Goal: Task Accomplishment & Management: Understand process/instructions

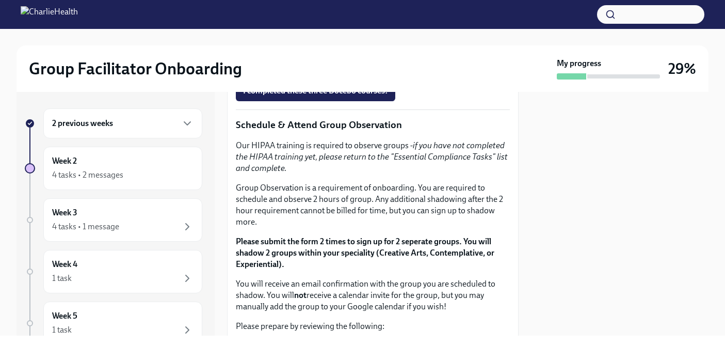
scroll to position [536, 0]
click at [338, 95] on span "I completed these three Docebo courses!" at bounding box center [315, 90] width 145 height 10
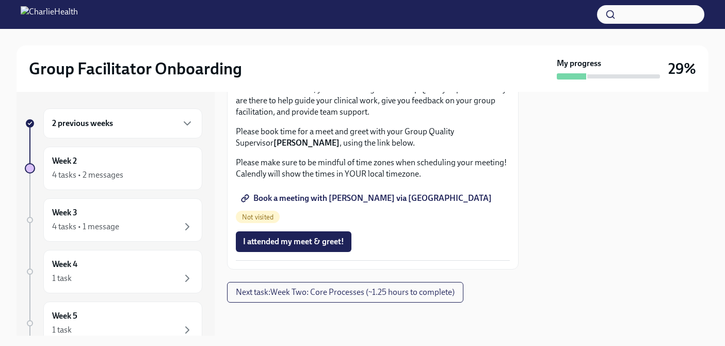
scroll to position [1114, 0]
click at [169, 174] on div "4 tasks • 2 messages" at bounding box center [122, 175] width 141 height 12
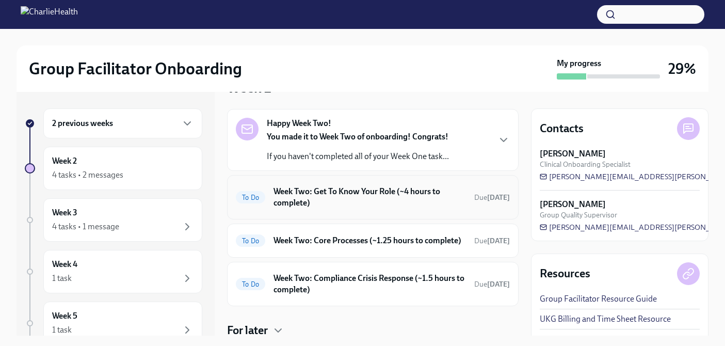
scroll to position [28, 0]
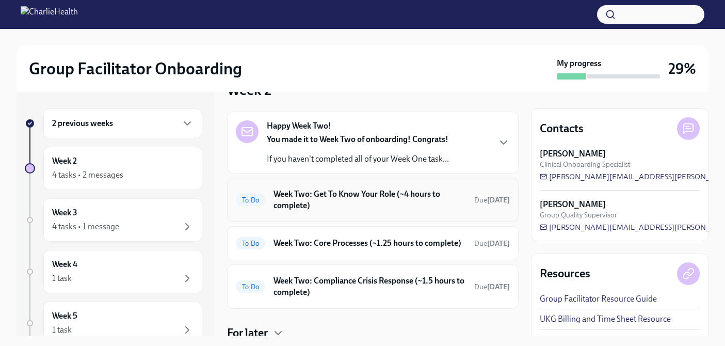
click at [331, 199] on h6 "Week Two: Get To Know Your Role (~4 hours to complete)" at bounding box center [369, 199] width 192 height 23
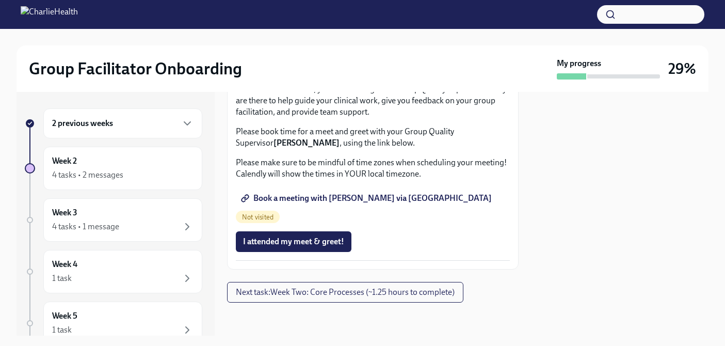
scroll to position [1114, 0]
click at [292, 297] on button "Next task : Week Two: Core Processes (~1.25 hours to complete)" at bounding box center [345, 292] width 236 height 21
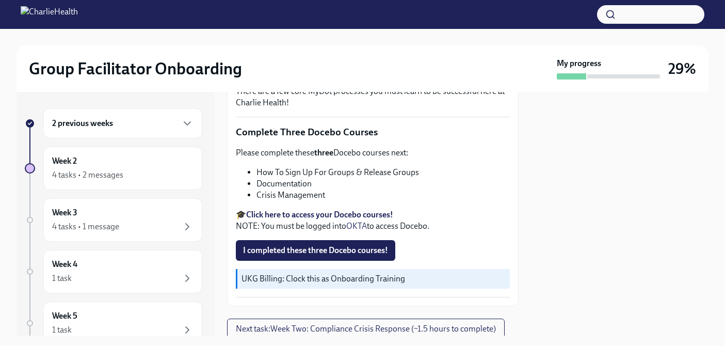
scroll to position [389, 0]
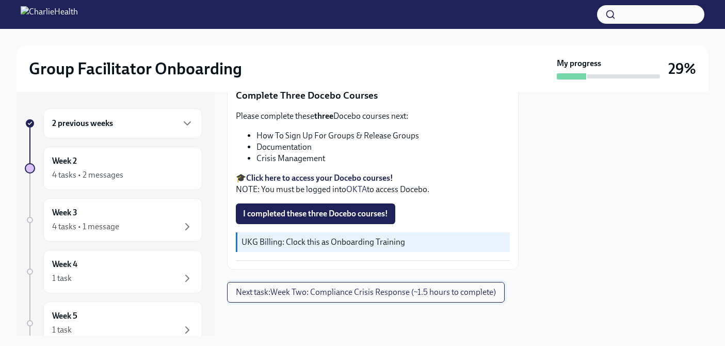
click at [309, 292] on span "Next task : Week Two: Compliance Crisis Response (~1.5 hours to complete)" at bounding box center [366, 292] width 260 height 10
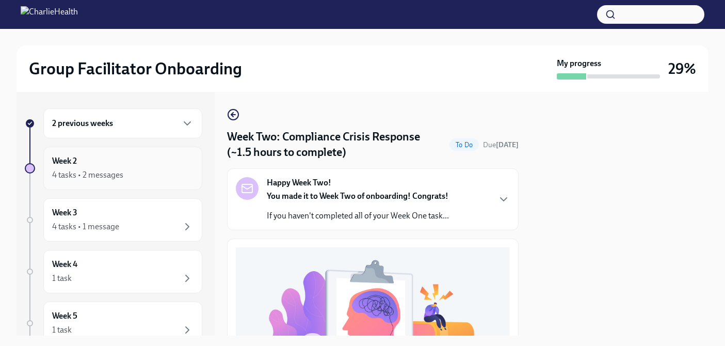
click at [117, 182] on div "Week 2 4 tasks • 2 messages" at bounding box center [122, 167] width 159 height 43
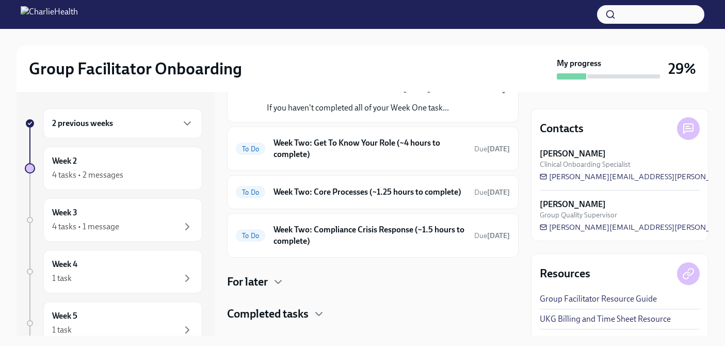
scroll to position [108, 0]
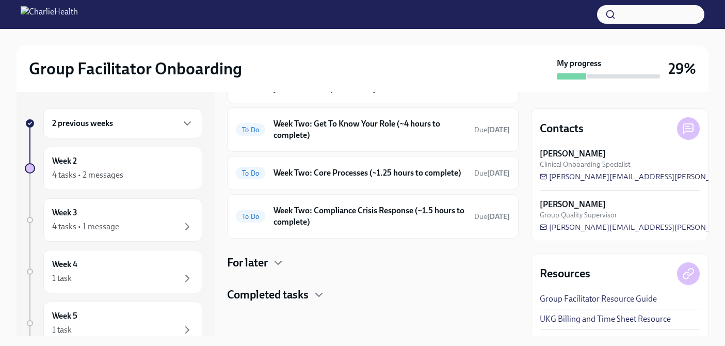
click at [257, 263] on h4 "For later" at bounding box center [247, 262] width 41 height 15
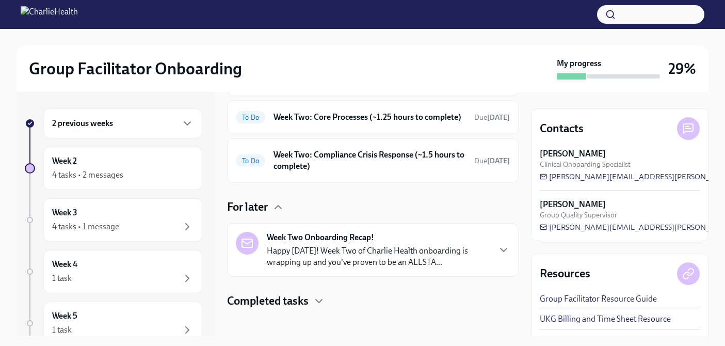
scroll to position [170, 0]
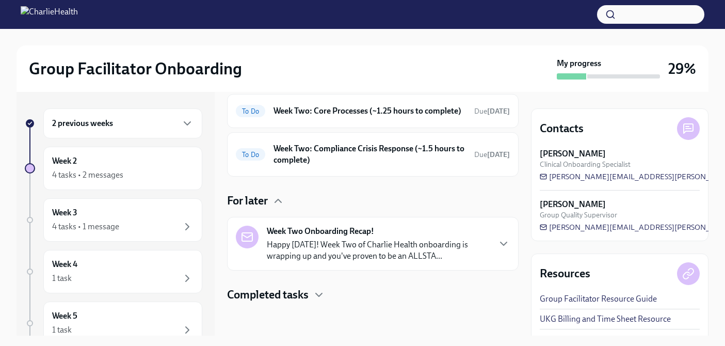
click at [291, 291] on h4 "Completed tasks" at bounding box center [267, 294] width 81 height 15
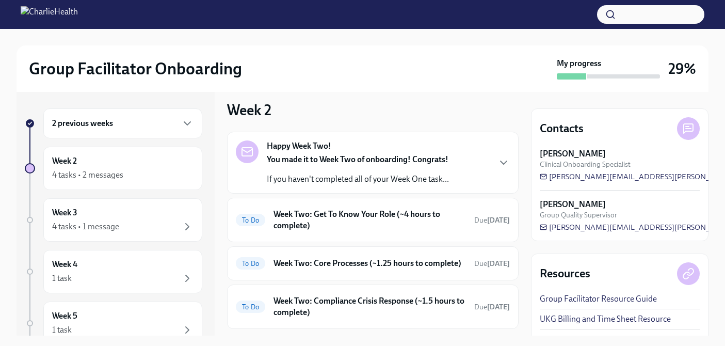
scroll to position [0, 0]
